Goal: Task Accomplishment & Management: Complete application form

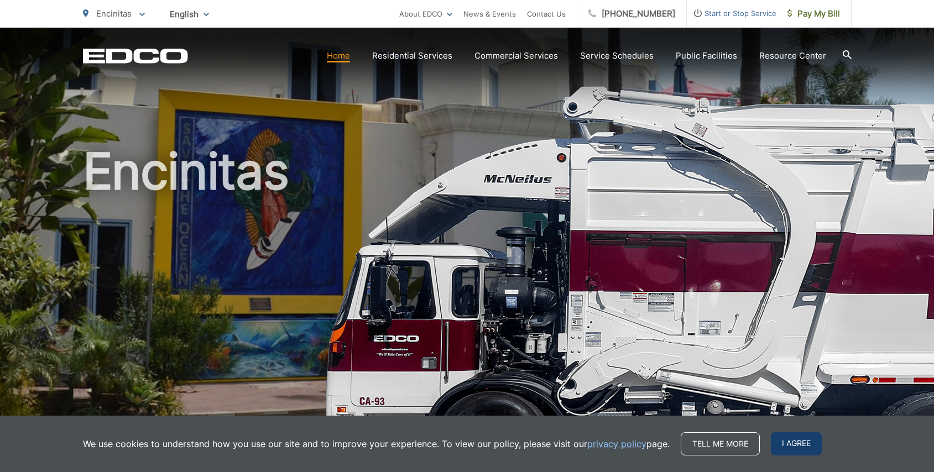
click at [782, 443] on span "I agree" at bounding box center [796, 444] width 51 height 23
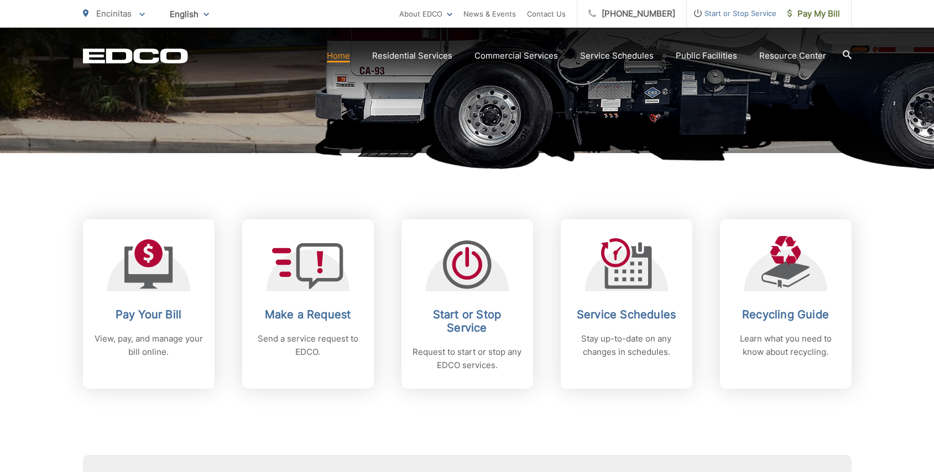
scroll to position [329, 0]
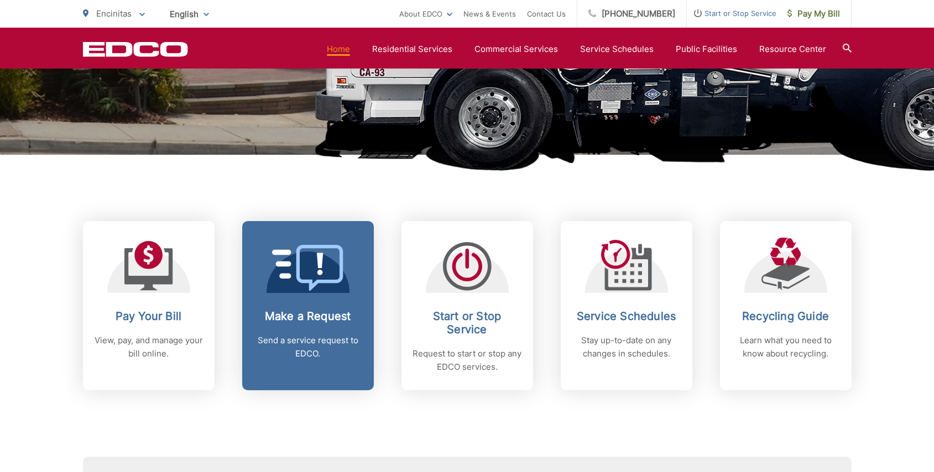
click at [334, 283] on icon at bounding box center [319, 268] width 47 height 46
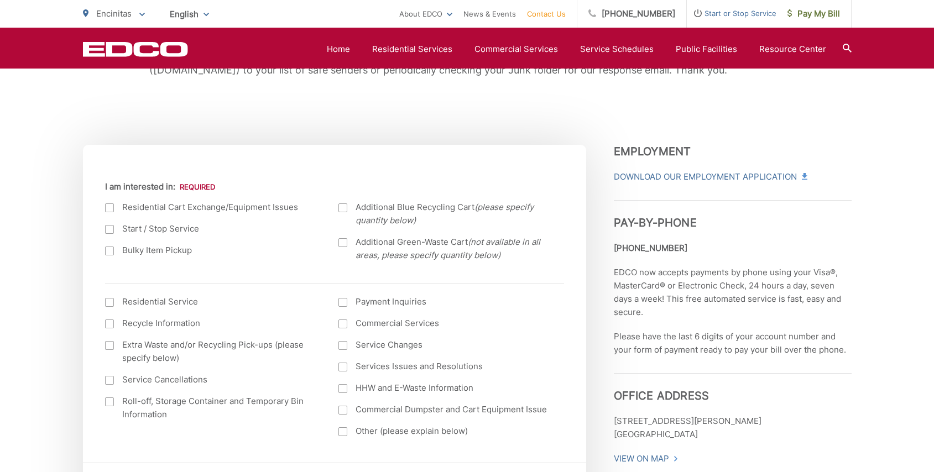
scroll to position [251, 0]
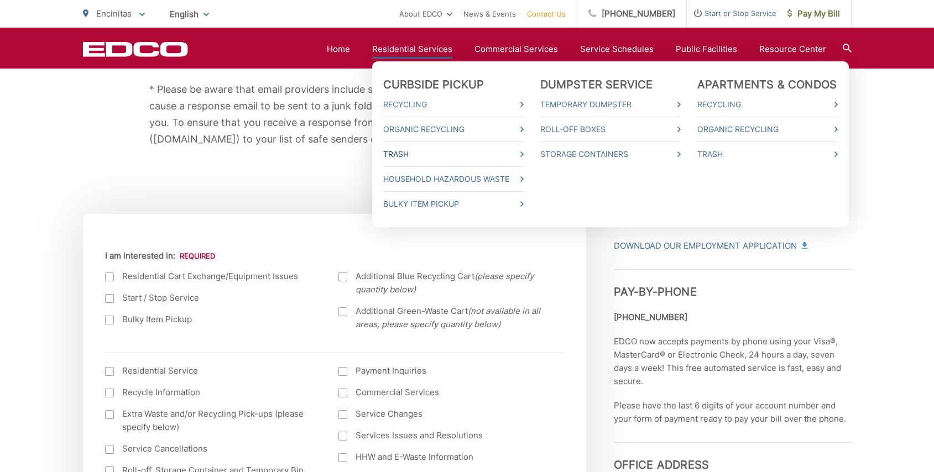
click at [408, 156] on link "Trash" at bounding box center [453, 154] width 141 height 13
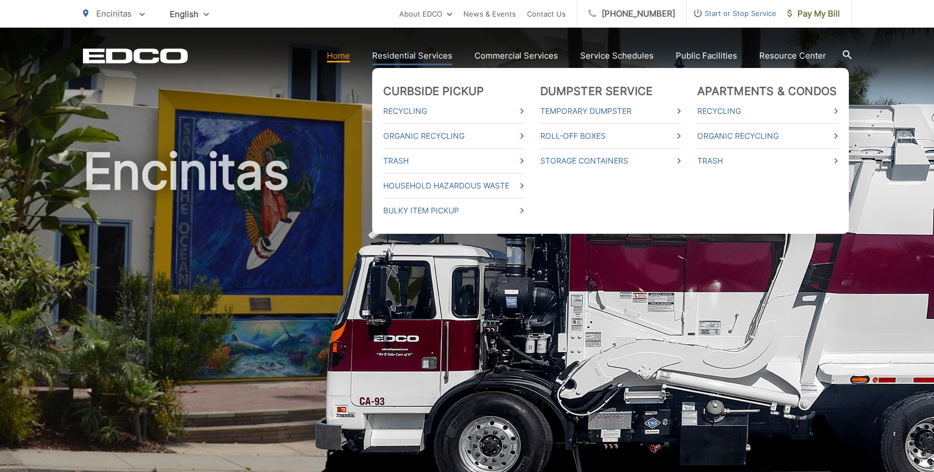
click at [449, 59] on link "Residential Services" at bounding box center [412, 55] width 80 height 13
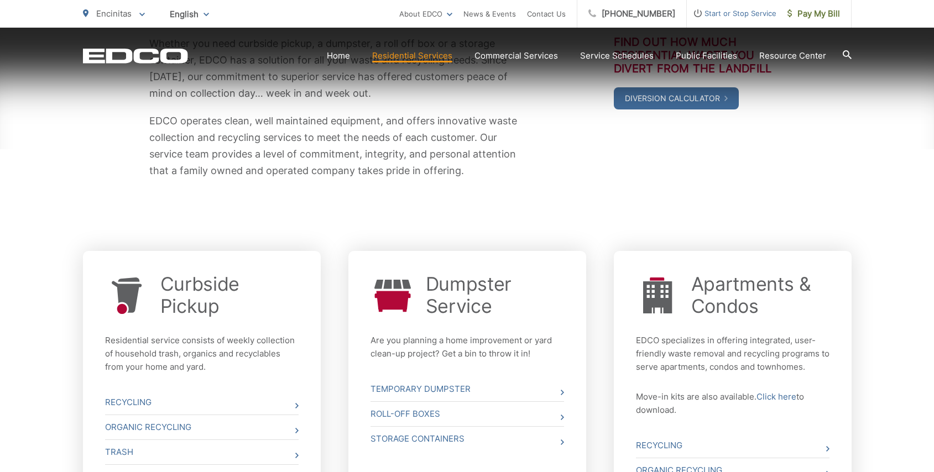
scroll to position [334, 0]
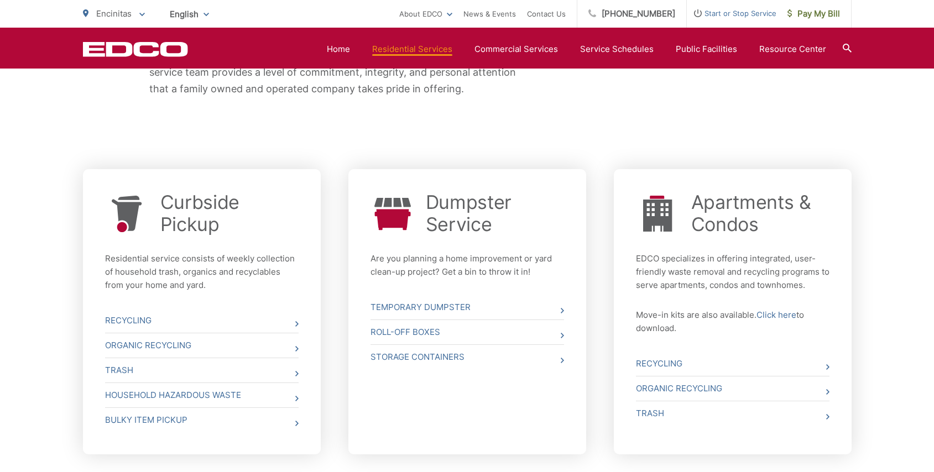
click at [234, 275] on p "Residential service consists of weekly collection of household trash, organics …" at bounding box center [202, 272] width 194 height 40
click at [158, 372] on link "Trash" at bounding box center [202, 370] width 194 height 24
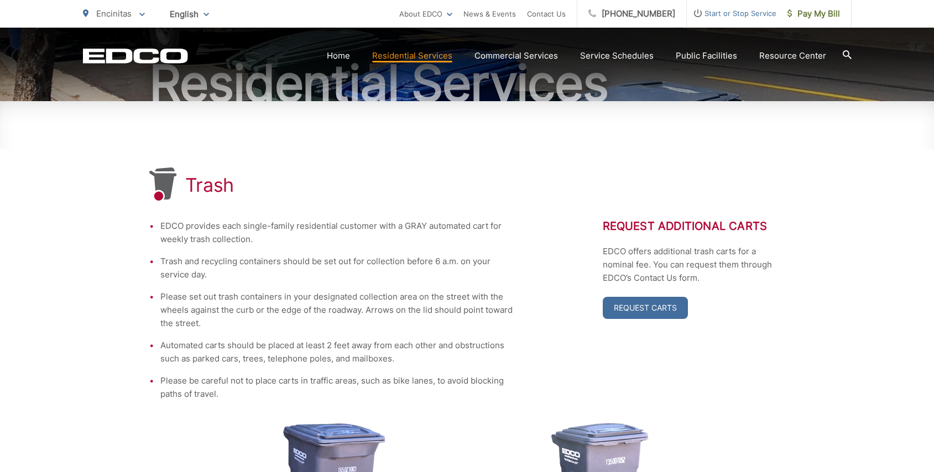
scroll to position [136, 0]
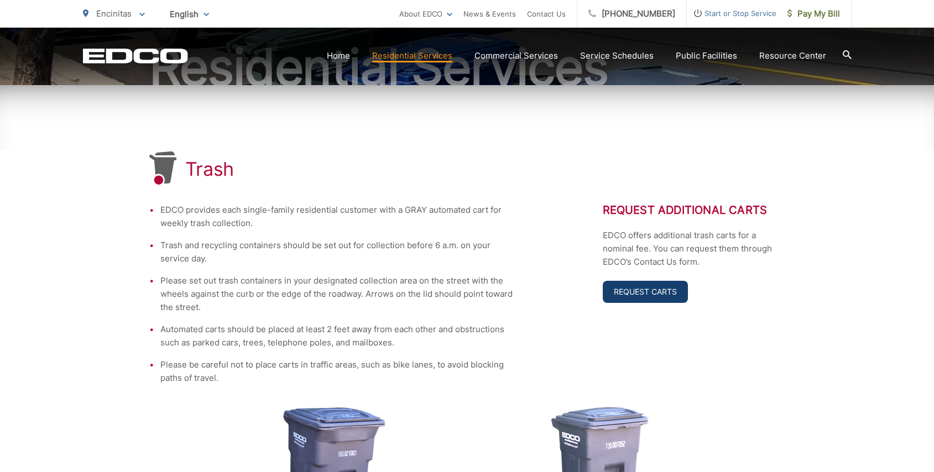
click at [622, 296] on link "Request Carts" at bounding box center [645, 292] width 85 height 22
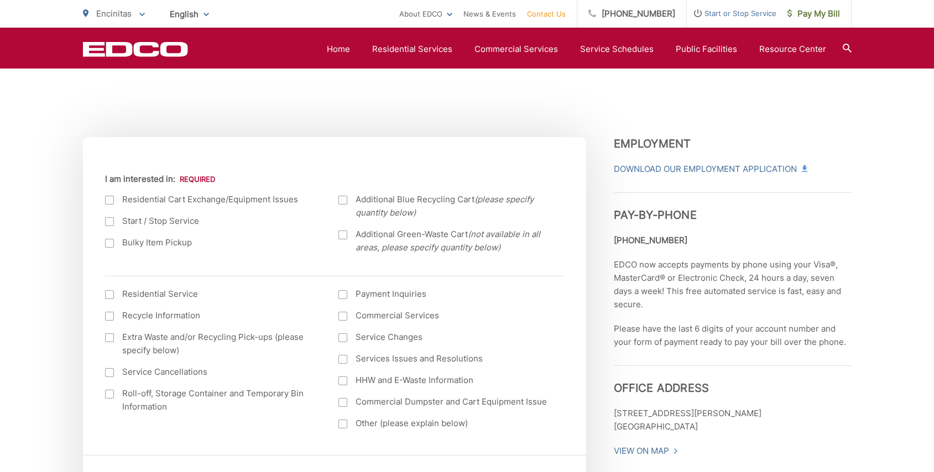
scroll to position [329, 0]
click at [111, 200] on div at bounding box center [109, 199] width 9 height 9
click at [0, 0] on input "I am interested in:" at bounding box center [0, 0] width 0 height 0
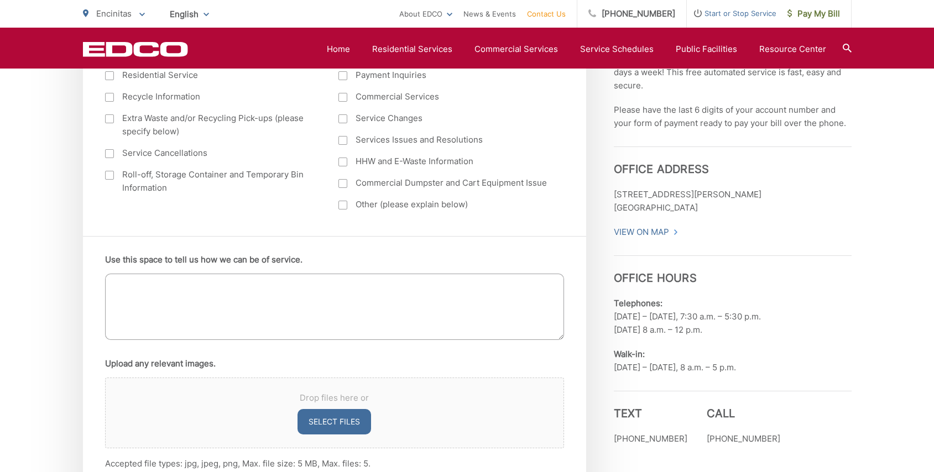
scroll to position [583, 0]
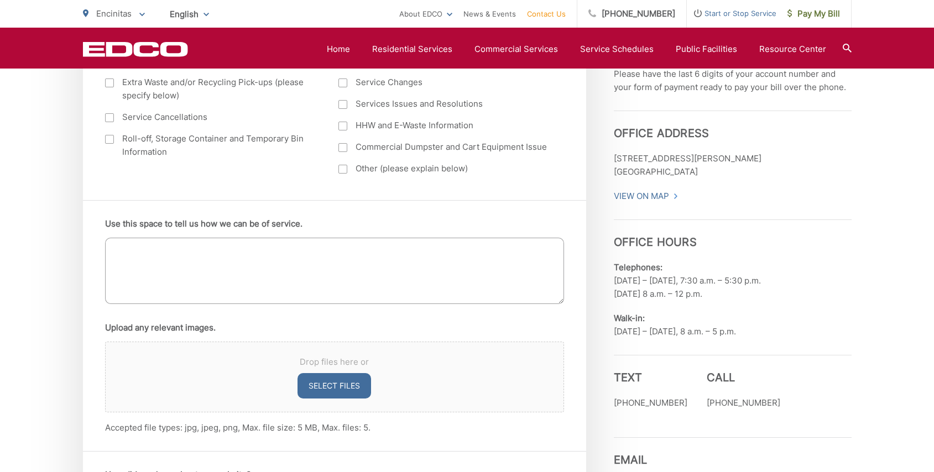
click at [219, 267] on textarea "Use this space to tell us how we can be of service." at bounding box center [334, 271] width 459 height 66
click at [389, 251] on textarea "Our trash bin is cracked so looking to replace that bin. It is on the large res…" at bounding box center [334, 271] width 459 height 66
click at [491, 253] on textarea "Our trash bin is cracked so looking to replace that bin. It is on the large gra…" at bounding box center [334, 271] width 459 height 66
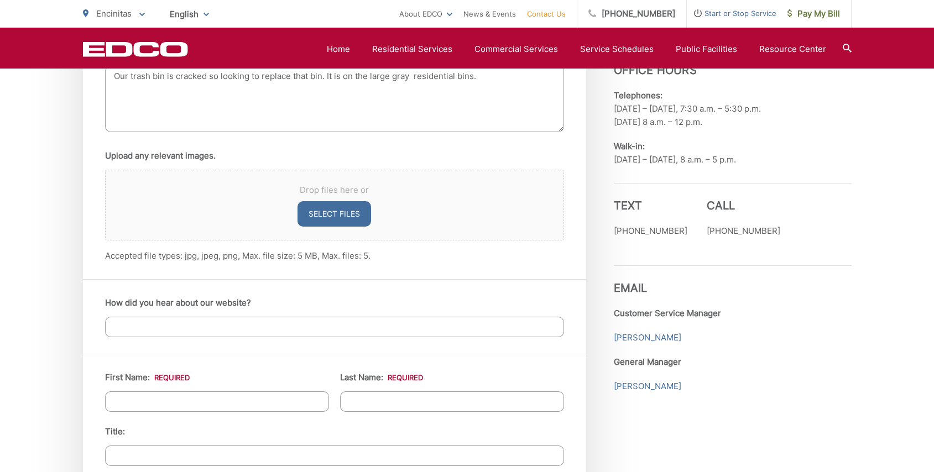
scroll to position [881, 0]
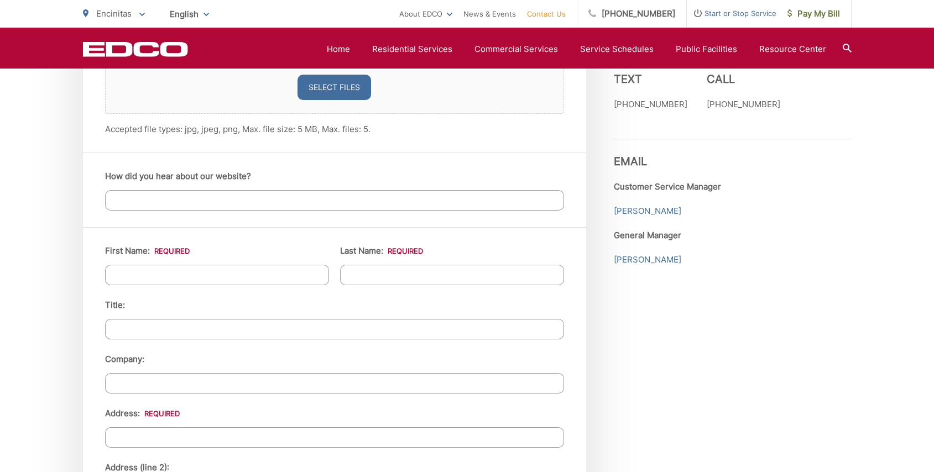
type textarea "Our trash bin is cracked so looking to replace that bin. It is on the large gra…"
click at [228, 282] on input "First Name: *" at bounding box center [217, 275] width 224 height 20
type input "Carroll"
type input "Enge"
type input "433 Bach Street"
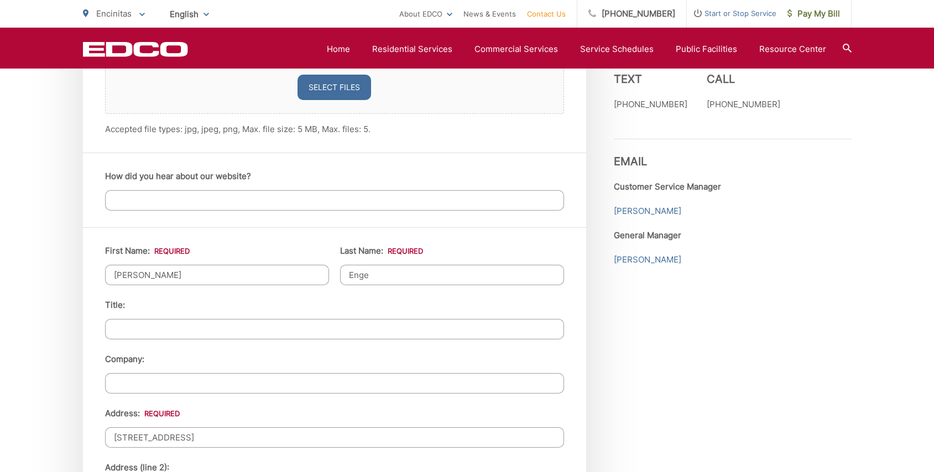
type input "Cardiff By the Sea"
type input "92007-2345"
type input "9789793294"
type input "cecienge@cox.net"
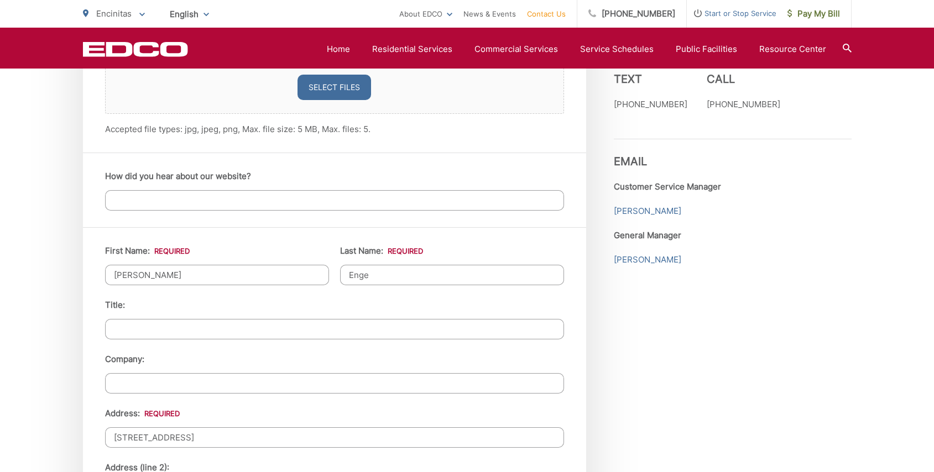
type input "(978) 979-3294"
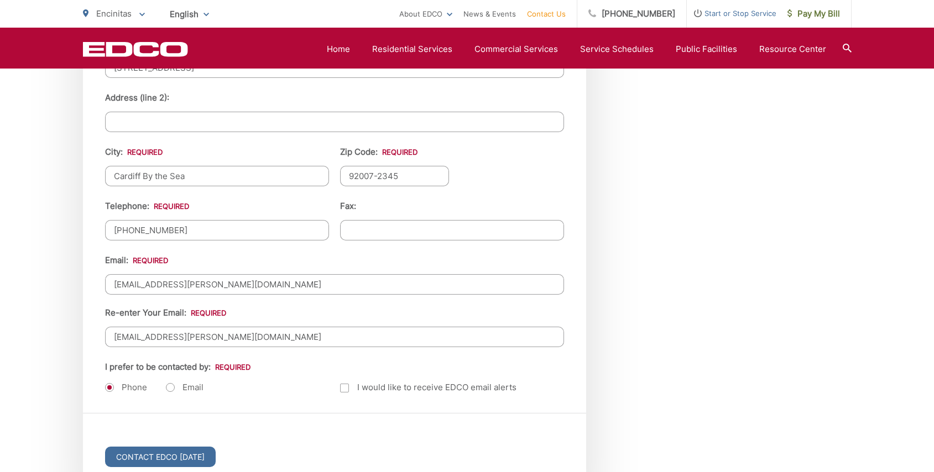
scroll to position [1252, 0]
drag, startPoint x: 184, startPoint y: 282, endPoint x: 162, endPoint y: 282, distance: 22.7
click at [162, 282] on input "cecienge@cox.net" at bounding box center [334, 283] width 459 height 20
type input "cecienge@gmail.com"
drag, startPoint x: 188, startPoint y: 334, endPoint x: 103, endPoint y: 334, distance: 85.2
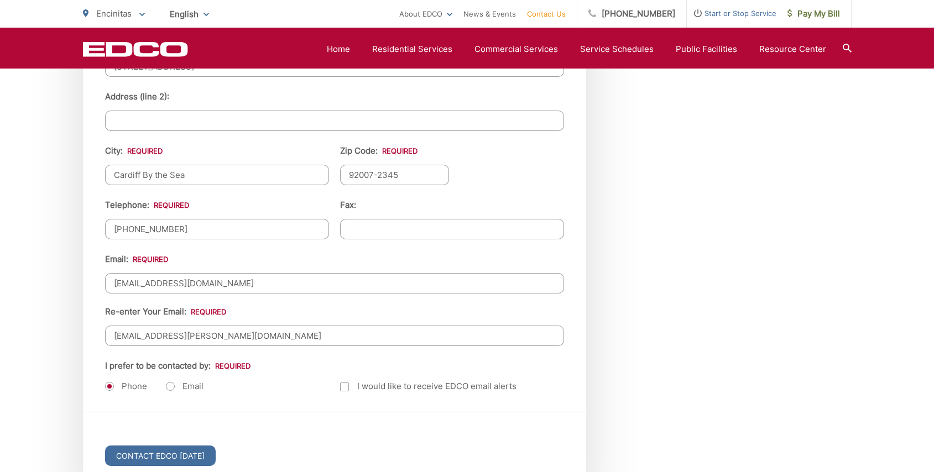
click at [102, 334] on div "First Name: * Carroll Last Name: * Enge Title: Company: Address: * 433 Bach Str…" at bounding box center [334, 134] width 503 height 556
type input "cecienge@gmail.com"
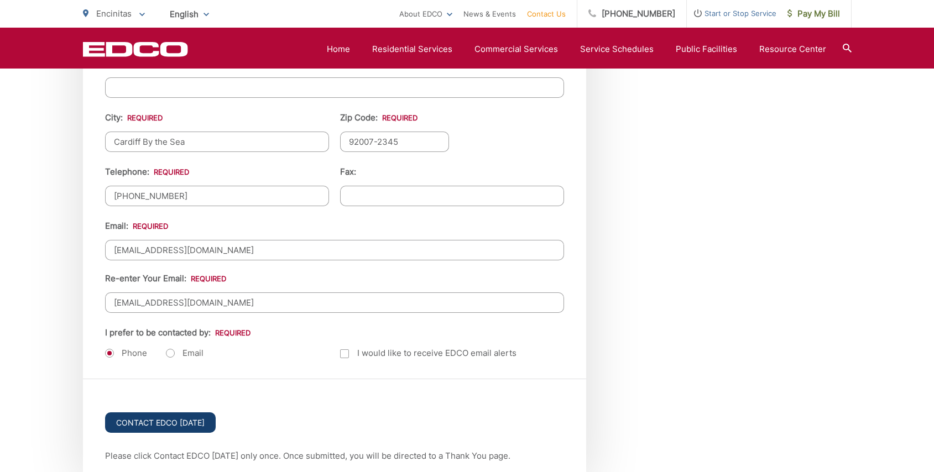
scroll to position [1520, 0]
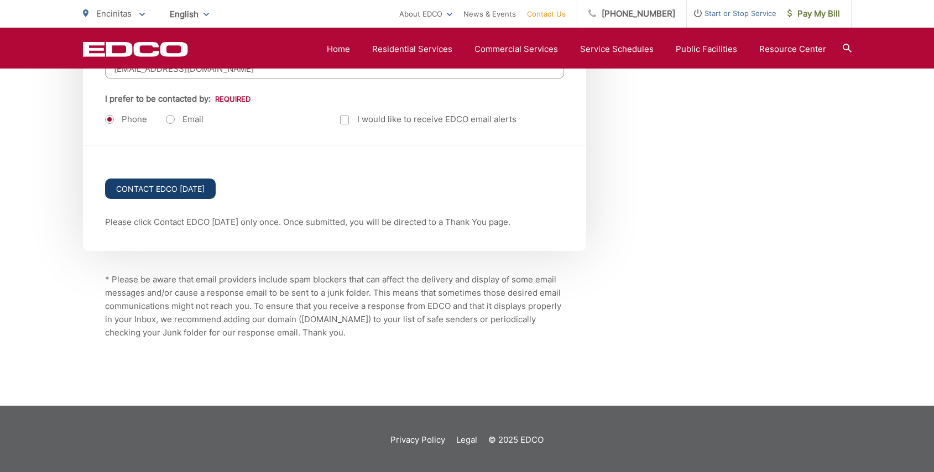
click at [162, 188] on input "Contact EDCO Today" at bounding box center [160, 189] width 111 height 20
